Goal: Information Seeking & Learning: Learn about a topic

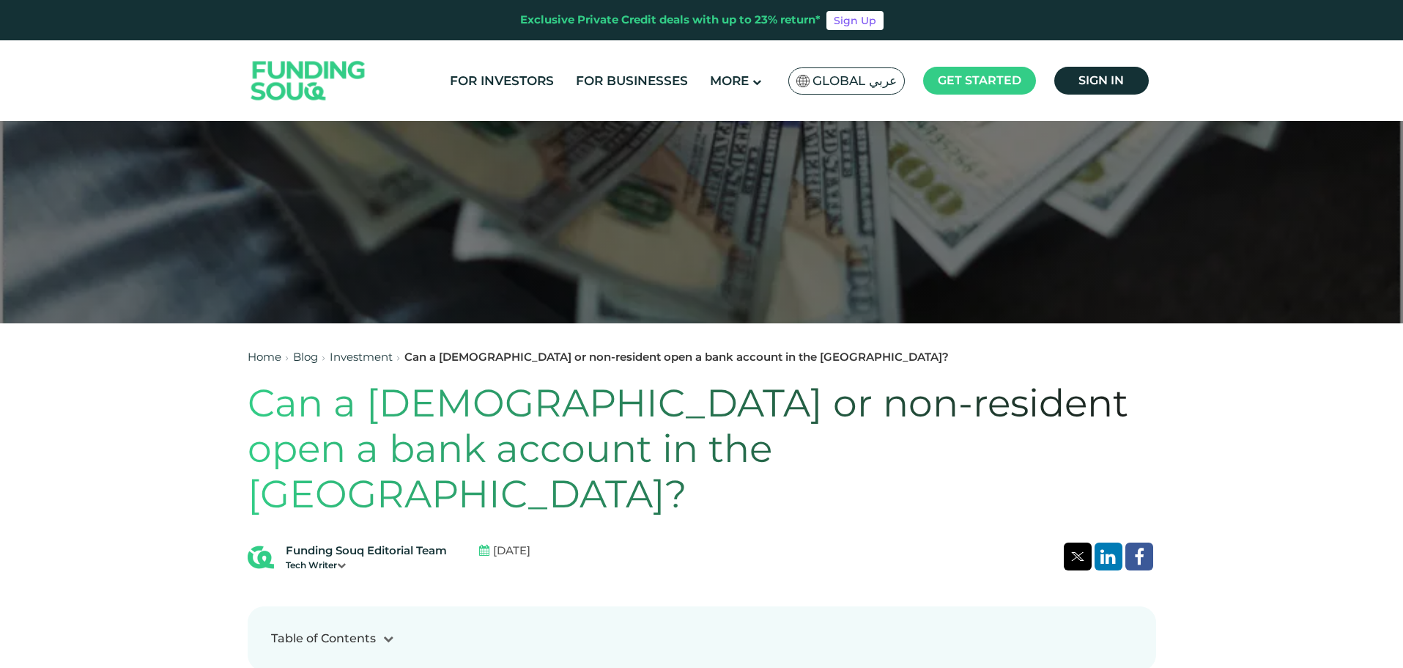
scroll to position [73, 0]
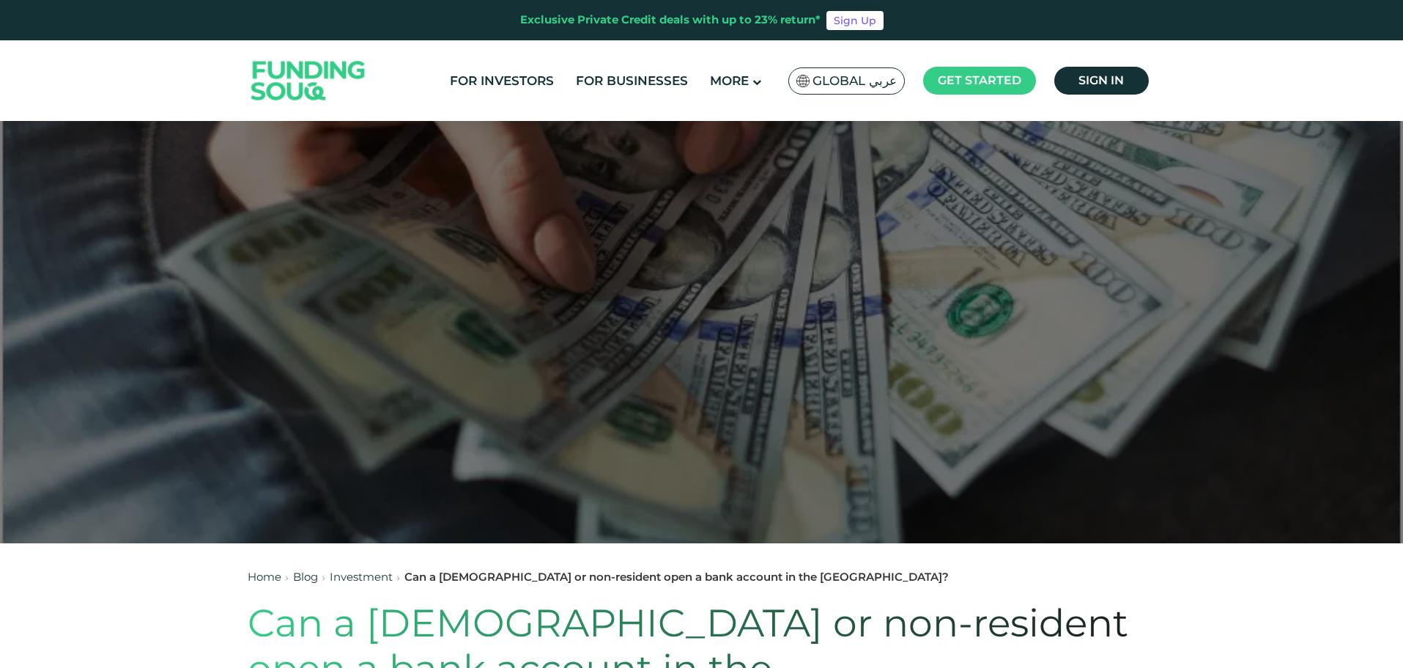
click at [291, 65] on img at bounding box center [309, 81] width 144 height 74
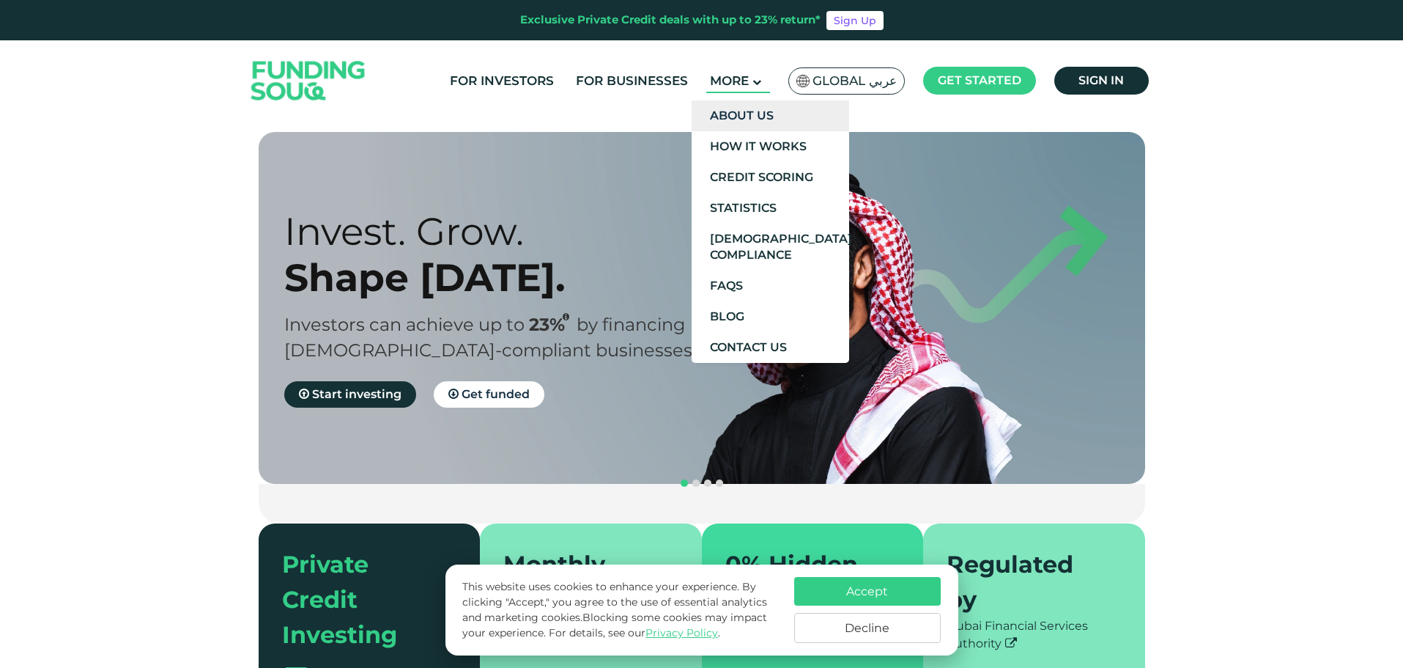
click at [751, 113] on link "About Us" at bounding box center [771, 115] width 158 height 31
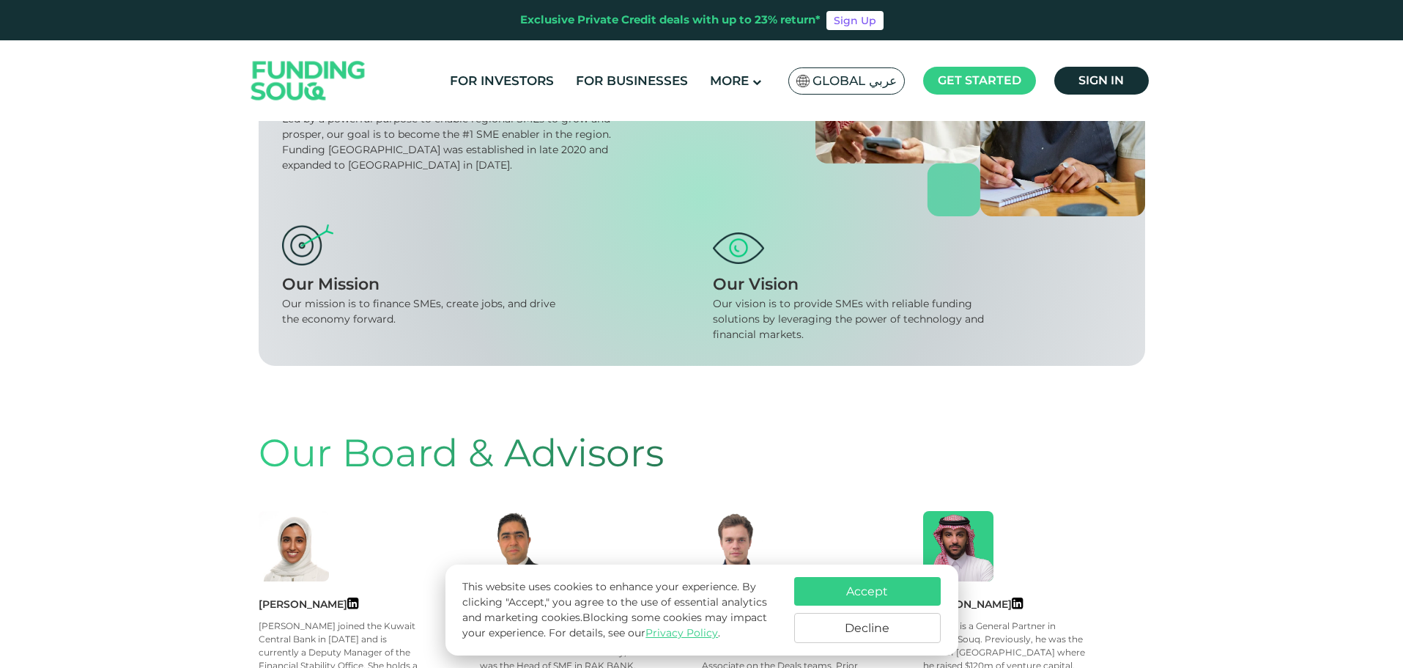
scroll to position [220, 0]
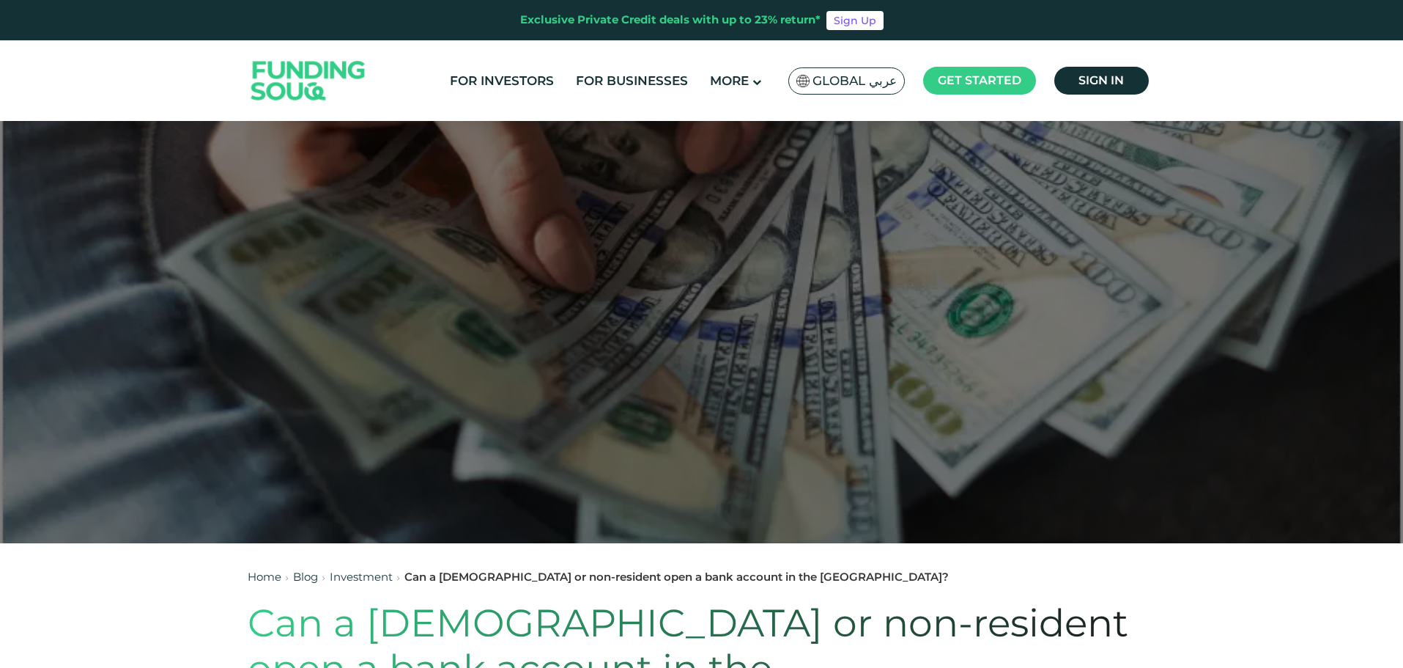
scroll to position [366, 0]
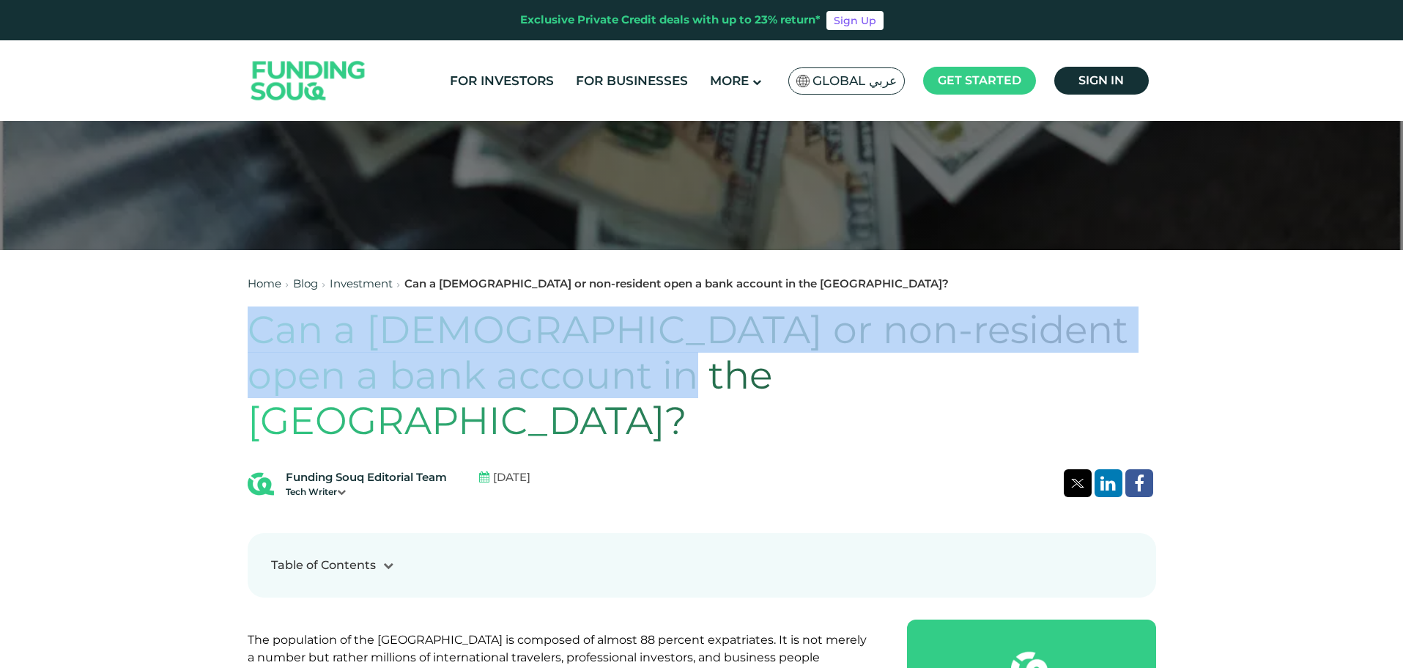
drag, startPoint x: 256, startPoint y: 320, endPoint x: 802, endPoint y: 356, distance: 547.2
click at [802, 356] on h1 "Can a foreigner or non-resident open a bank account in the UAE?" at bounding box center [702, 375] width 909 height 137
click at [665, 358] on h1 "Can a foreigner or non-resident open a bank account in the UAE?" at bounding box center [702, 375] width 909 height 137
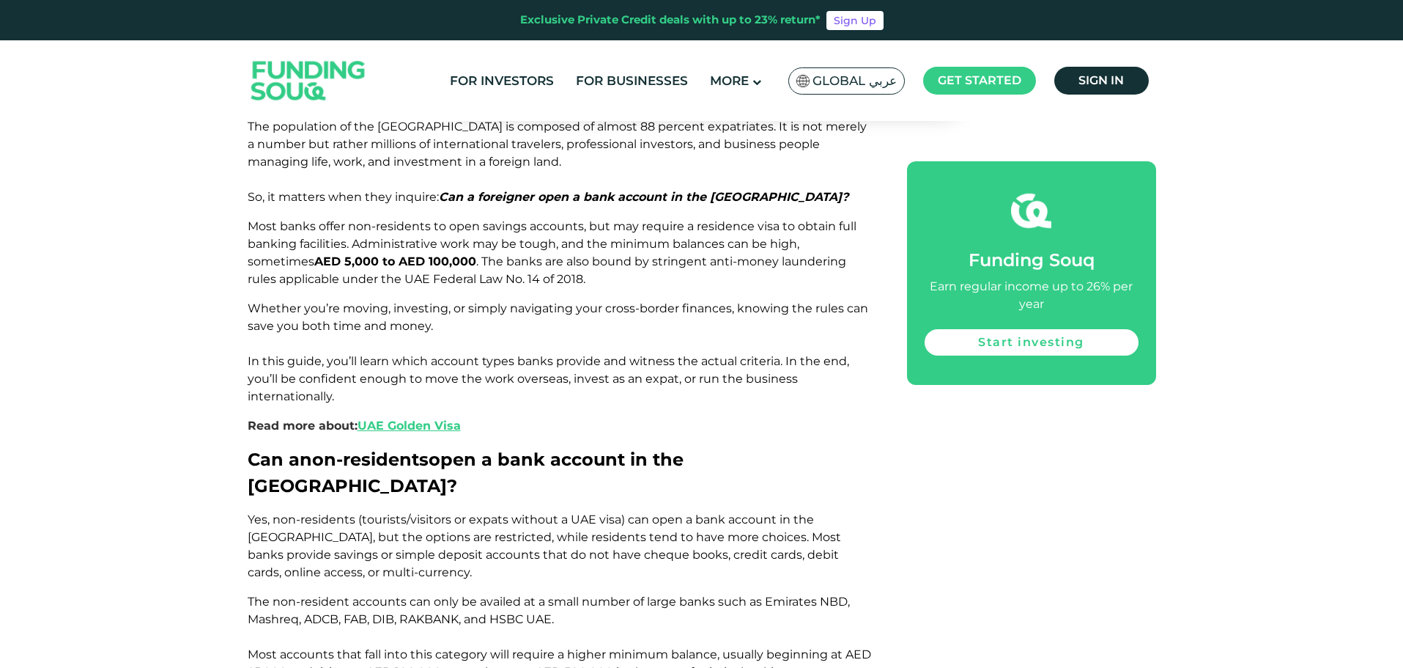
scroll to position [1026, 0]
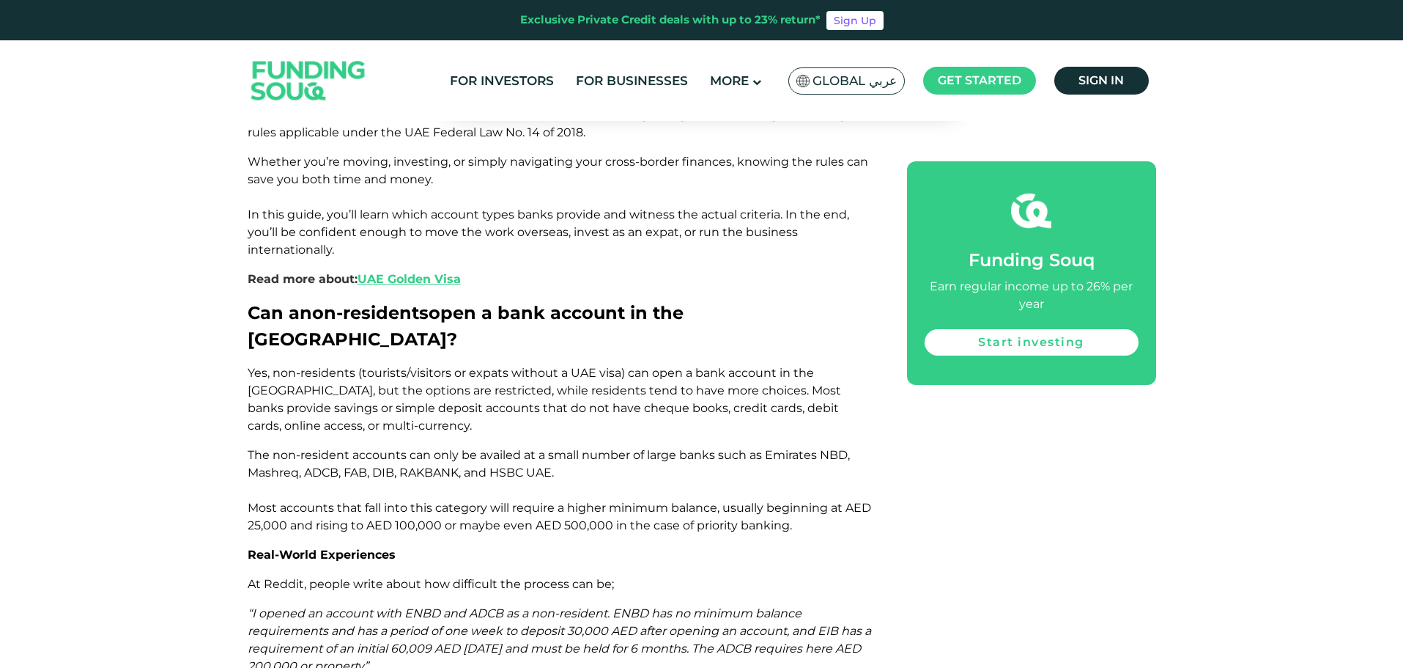
click at [369, 448] on span "The non-resident accounts can only be availed at a small number of large banks …" at bounding box center [560, 490] width 624 height 84
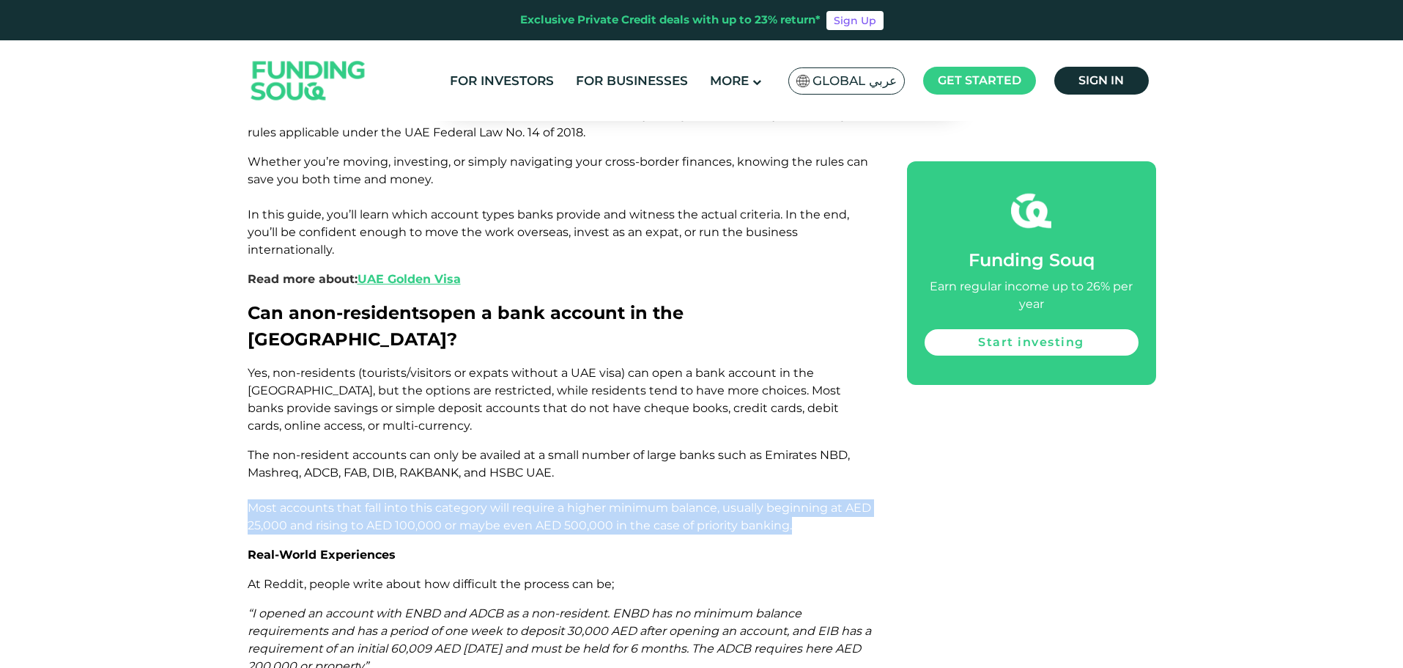
click at [369, 448] on span "The non-resident accounts can only be availed at a small number of large banks …" at bounding box center [560, 490] width 624 height 84
click at [386, 451] on span "The non-resident accounts can only be availed at a small number of large banks …" at bounding box center [560, 490] width 624 height 84
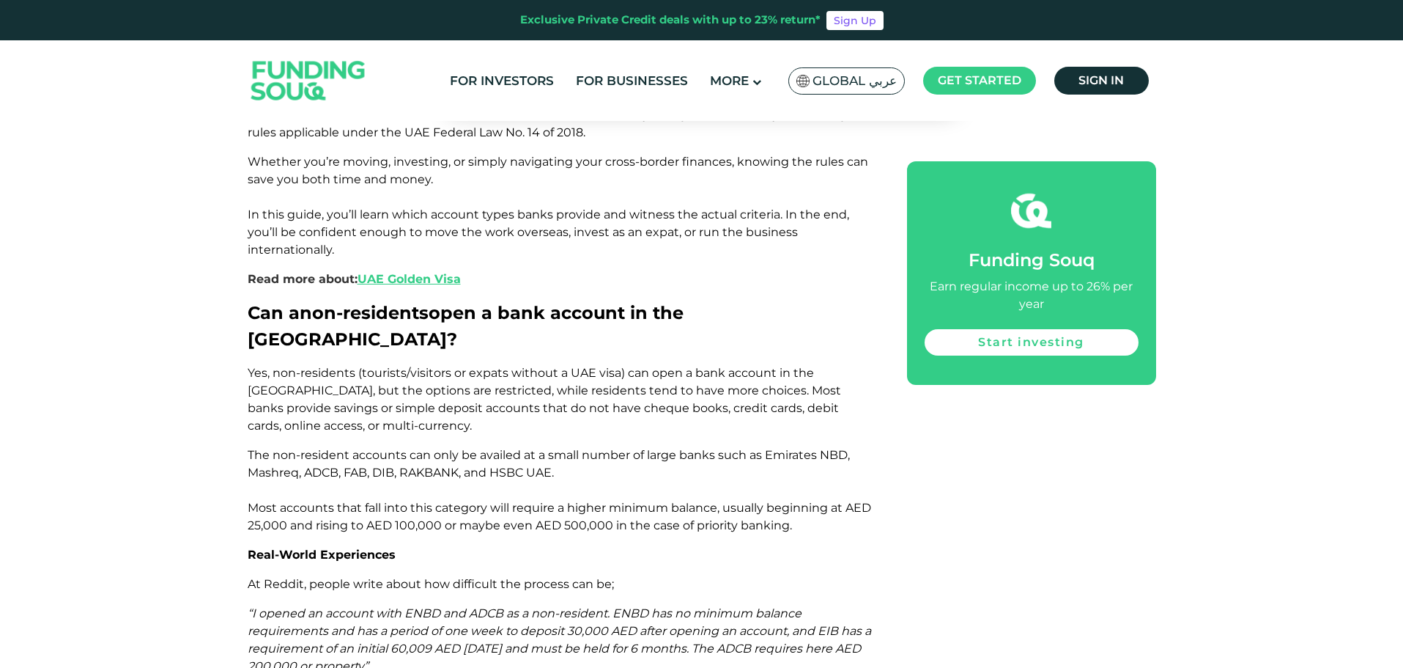
click at [264, 451] on span "The non-resident accounts can only be availed at a small number of large banks …" at bounding box center [560, 490] width 624 height 84
click at [268, 449] on span "The non-resident accounts can only be availed at a small number of large banks …" at bounding box center [560, 490] width 624 height 84
drag, startPoint x: 246, startPoint y: 539, endPoint x: 394, endPoint y: 586, distance: 156.2
click at [394, 606] on span "“I opened an account with ENBD and ADCB as a non-resident. ENBD has no minimum …" at bounding box center [560, 639] width 624 height 67
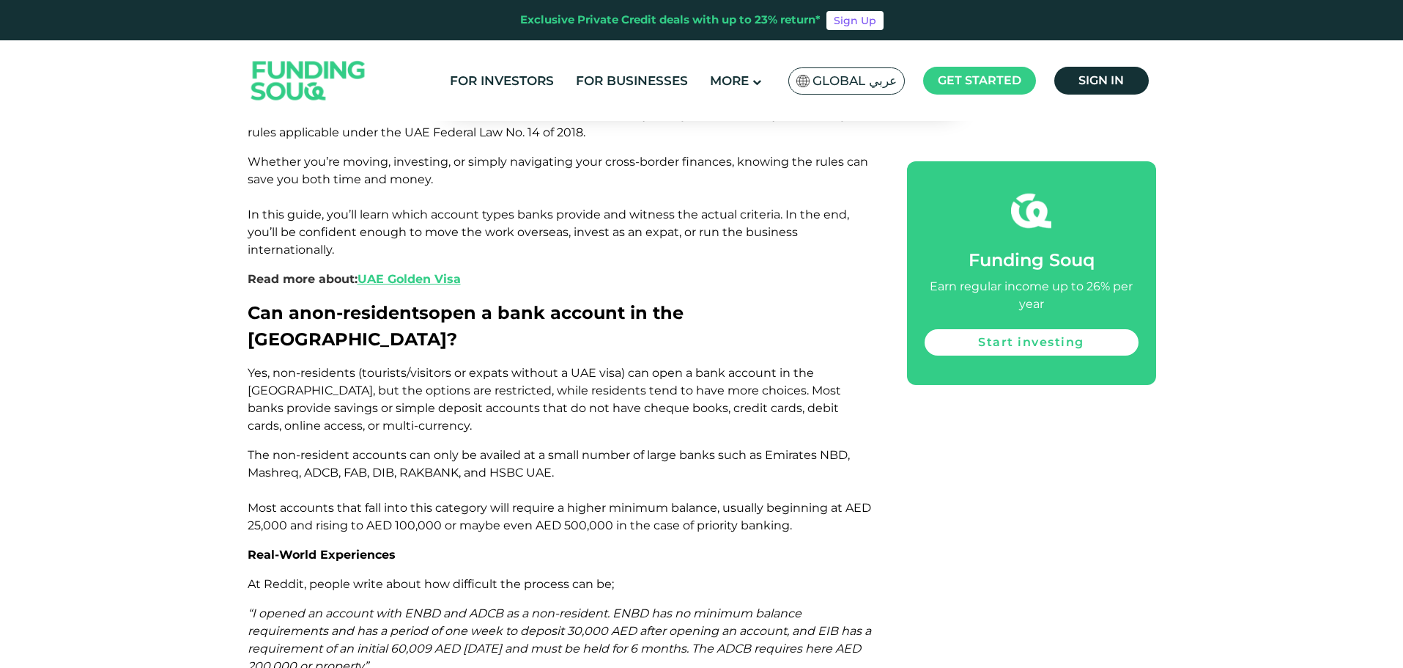
scroll to position [1099, 0]
